Goal: Task Accomplishment & Management: Use online tool/utility

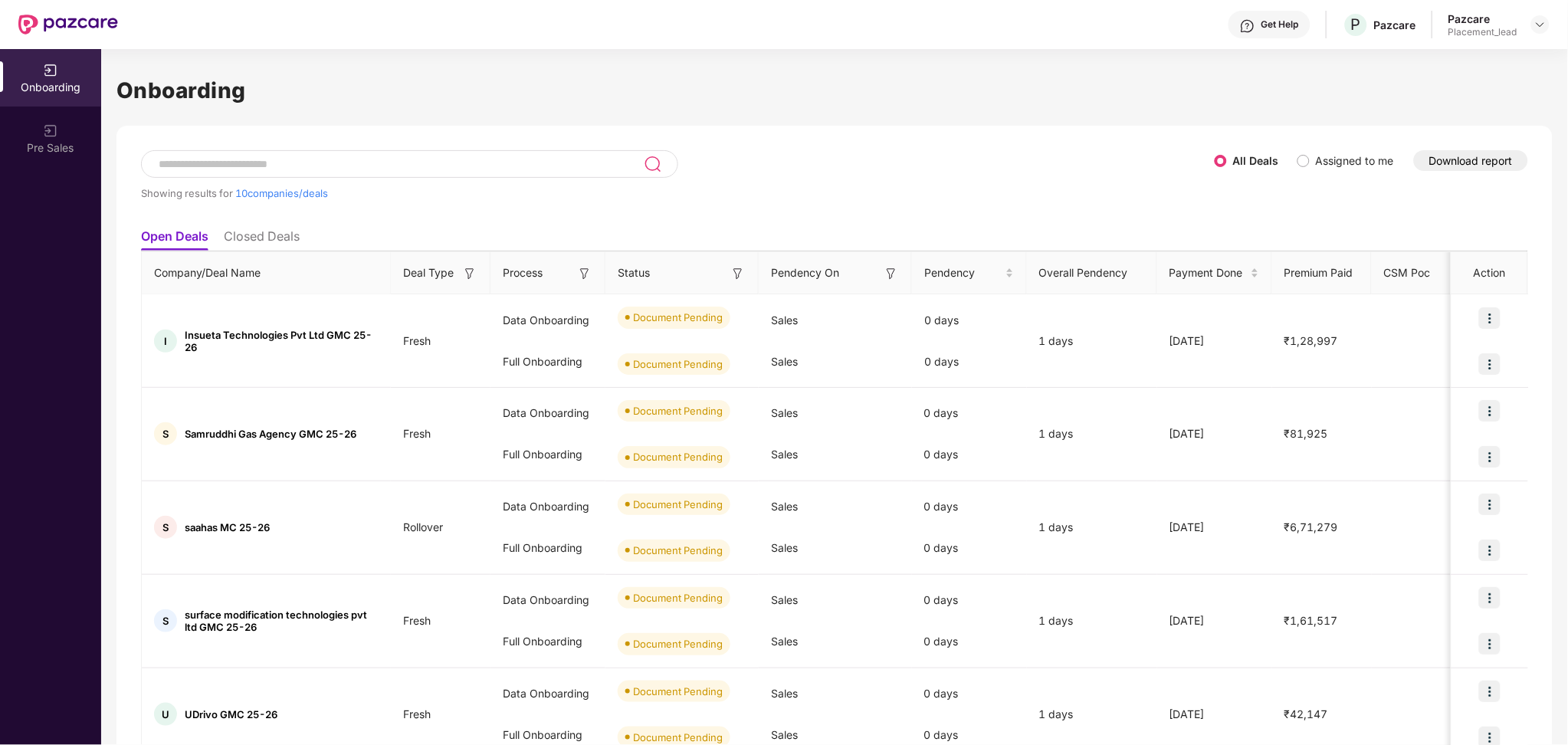
click at [1489, 152] on button "Download report" at bounding box center [1471, 160] width 114 height 21
click at [265, 239] on li "Closed Deals" at bounding box center [261, 240] width 76 height 22
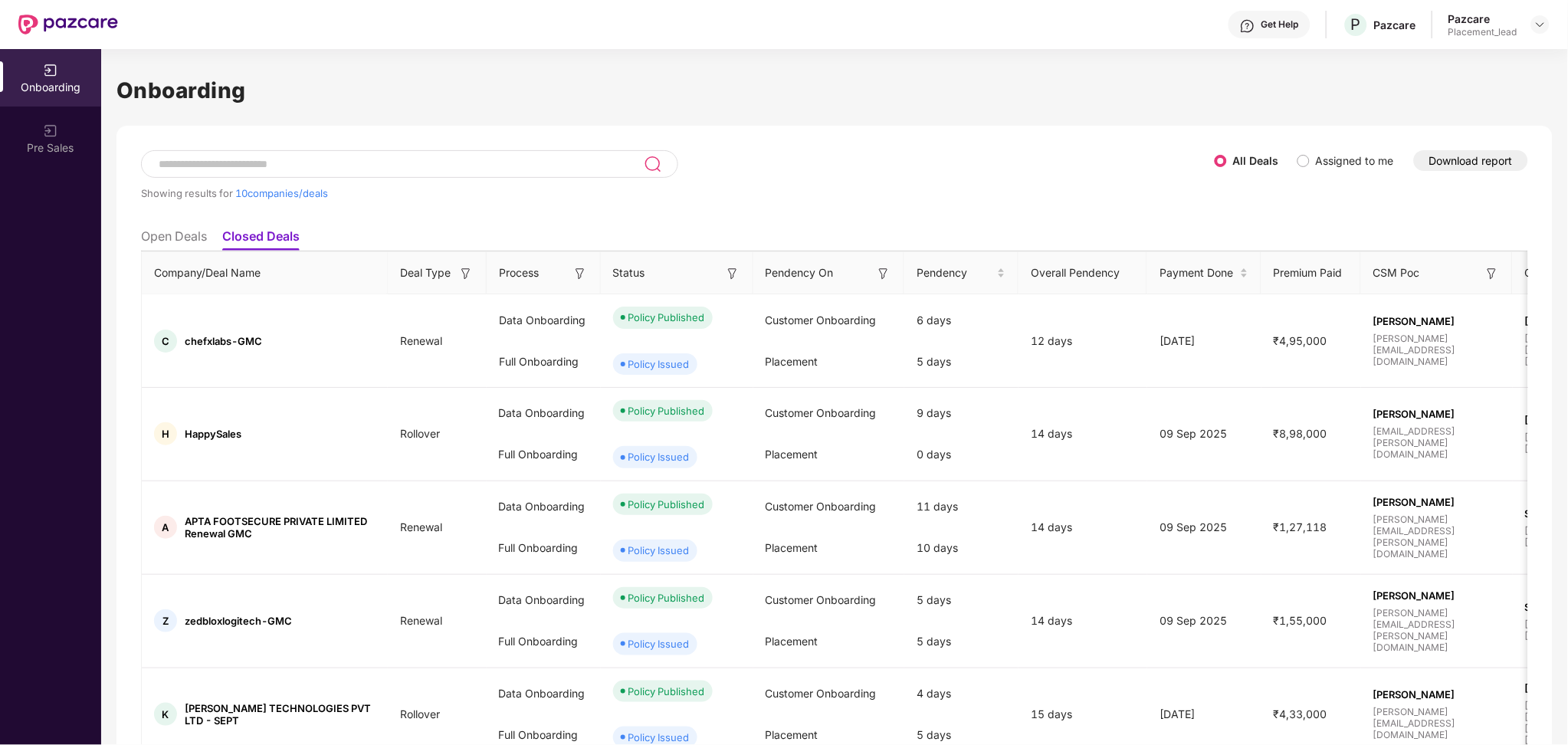
click at [142, 233] on li "Open Deals" at bounding box center [174, 240] width 66 height 22
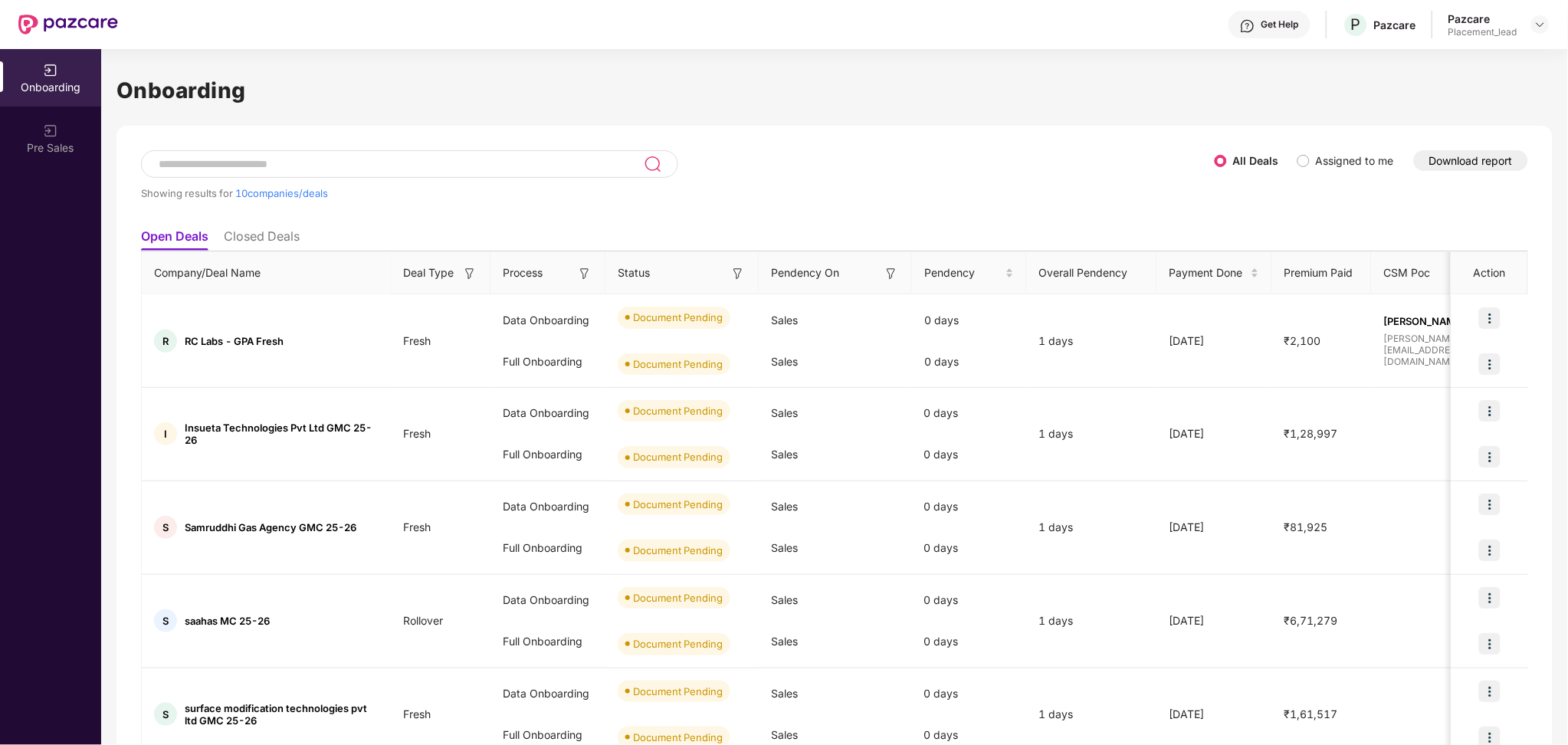
click at [1460, 164] on button "Download report" at bounding box center [1471, 160] width 114 height 21
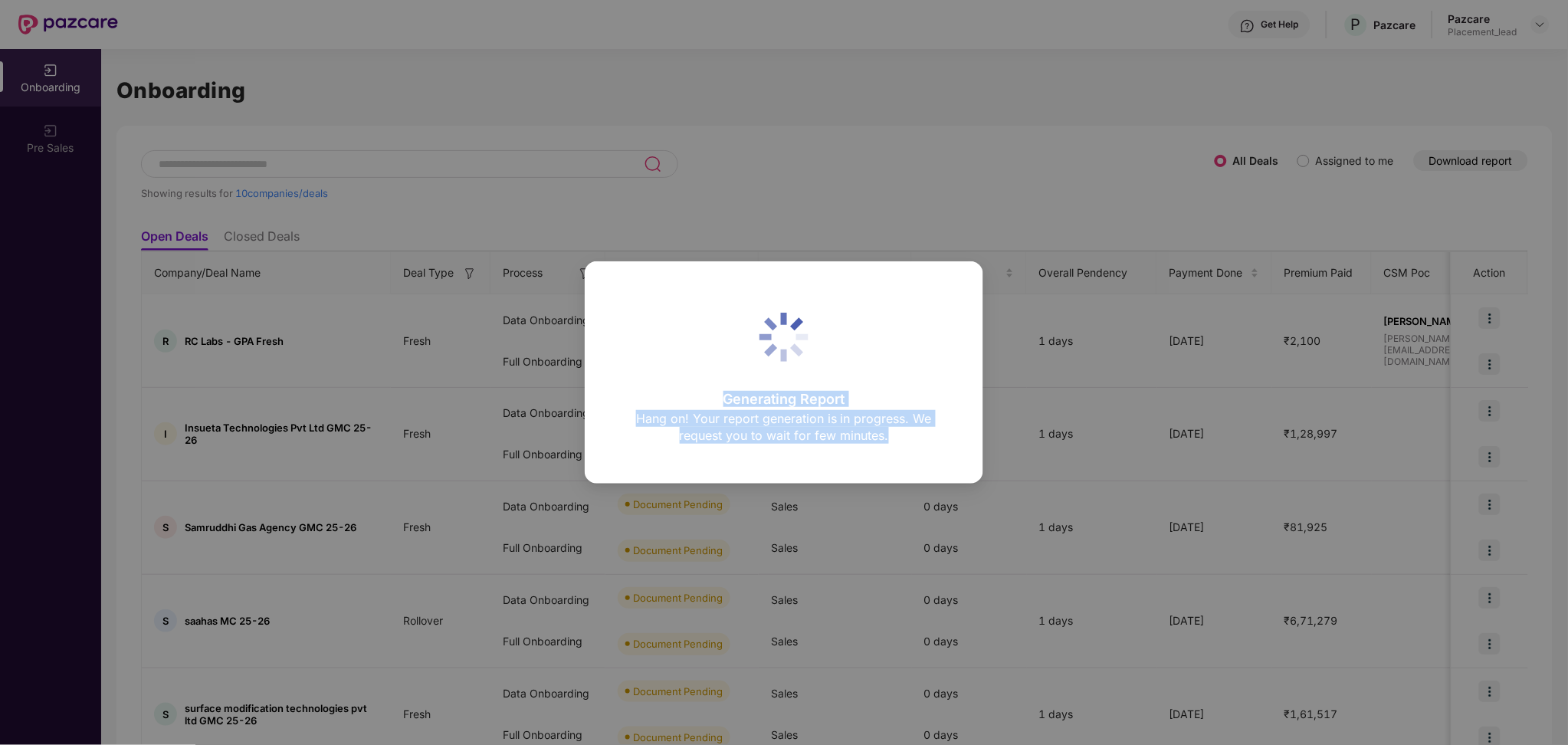
drag, startPoint x: 724, startPoint y: 400, endPoint x: 946, endPoint y: 452, distance: 228.0
click at [946, 452] on div "Generating Report Hang on! Your report generation is in progress. We request yo…" at bounding box center [784, 372] width 399 height 222
copy div "Generating Report Hang on! Your report generation is in progress. We request yo…"
click at [855, 443] on div "Generating Report Hang on! Your report generation is in progress. We request yo…" at bounding box center [784, 419] width 326 height 55
